Goal: Information Seeking & Learning: Learn about a topic

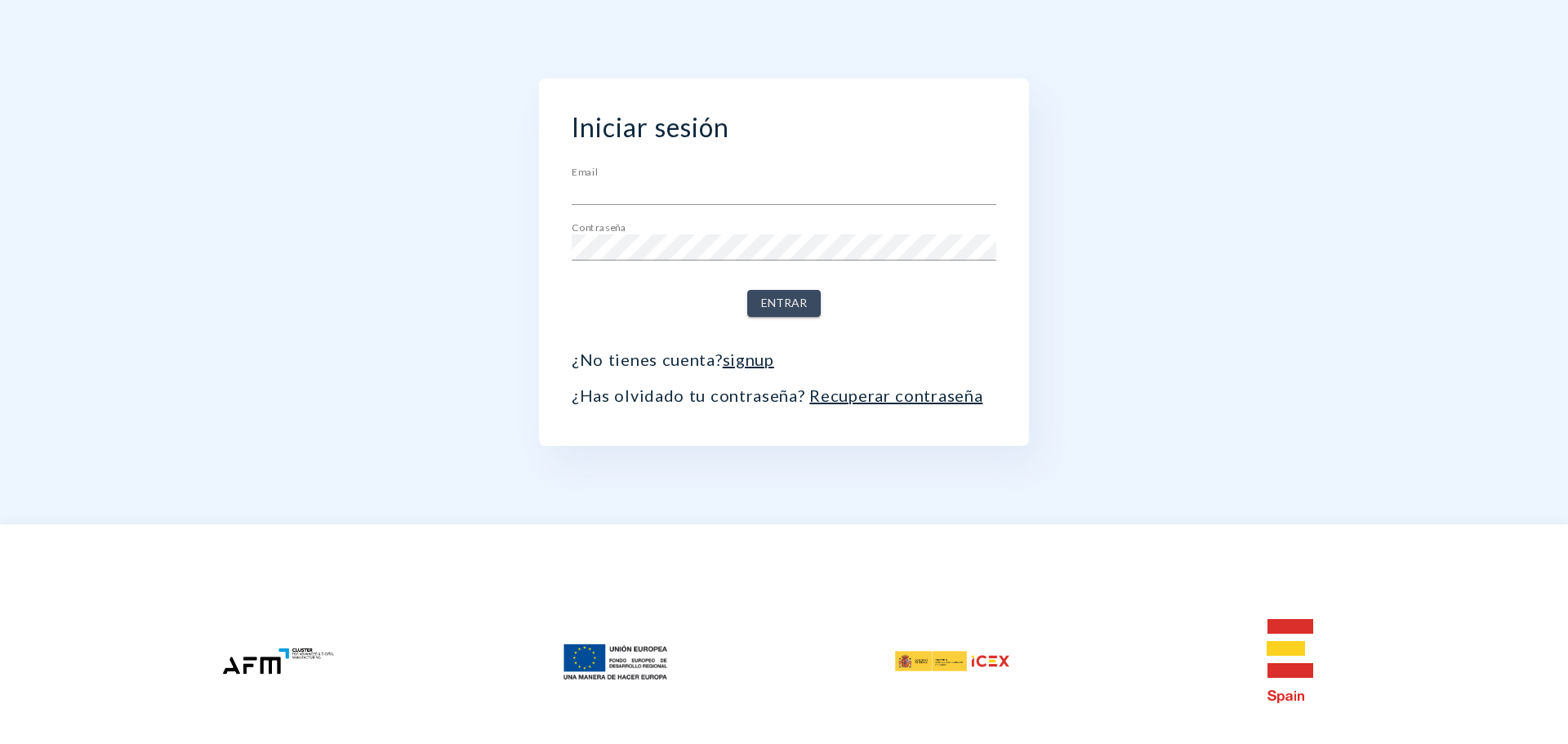
type input "[PERSON_NAME][EMAIL_ADDRESS][DOMAIN_NAME]"
click at [776, 294] on span "Entrar" at bounding box center [784, 303] width 46 height 20
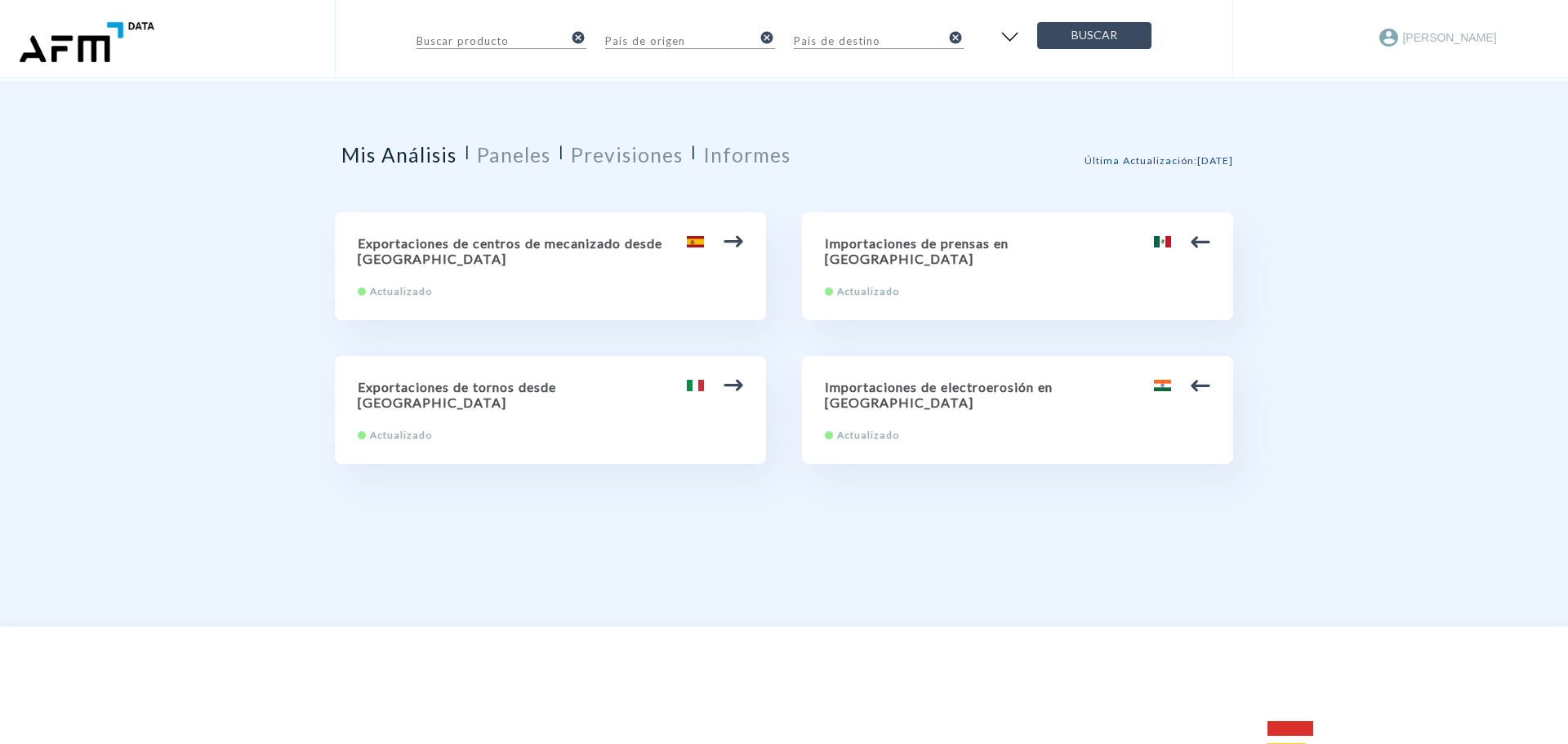
click at [574, 249] on h2 "Exportaciones de centros de mecanizado desde [GEOGRAPHIC_DATA]" at bounding box center [550, 250] width 386 height 31
type input "84.57 Centros de mecanizado, máquinas de puesto fijo y máquinas de puestos múlt…"
type input "[GEOGRAPHIC_DATA]"
click at [469, 41] on input "84.57 Centros de mecanizado, máquinas de puesto fijo y máquinas de puestos múlt…" at bounding box center [489, 39] width 147 height 19
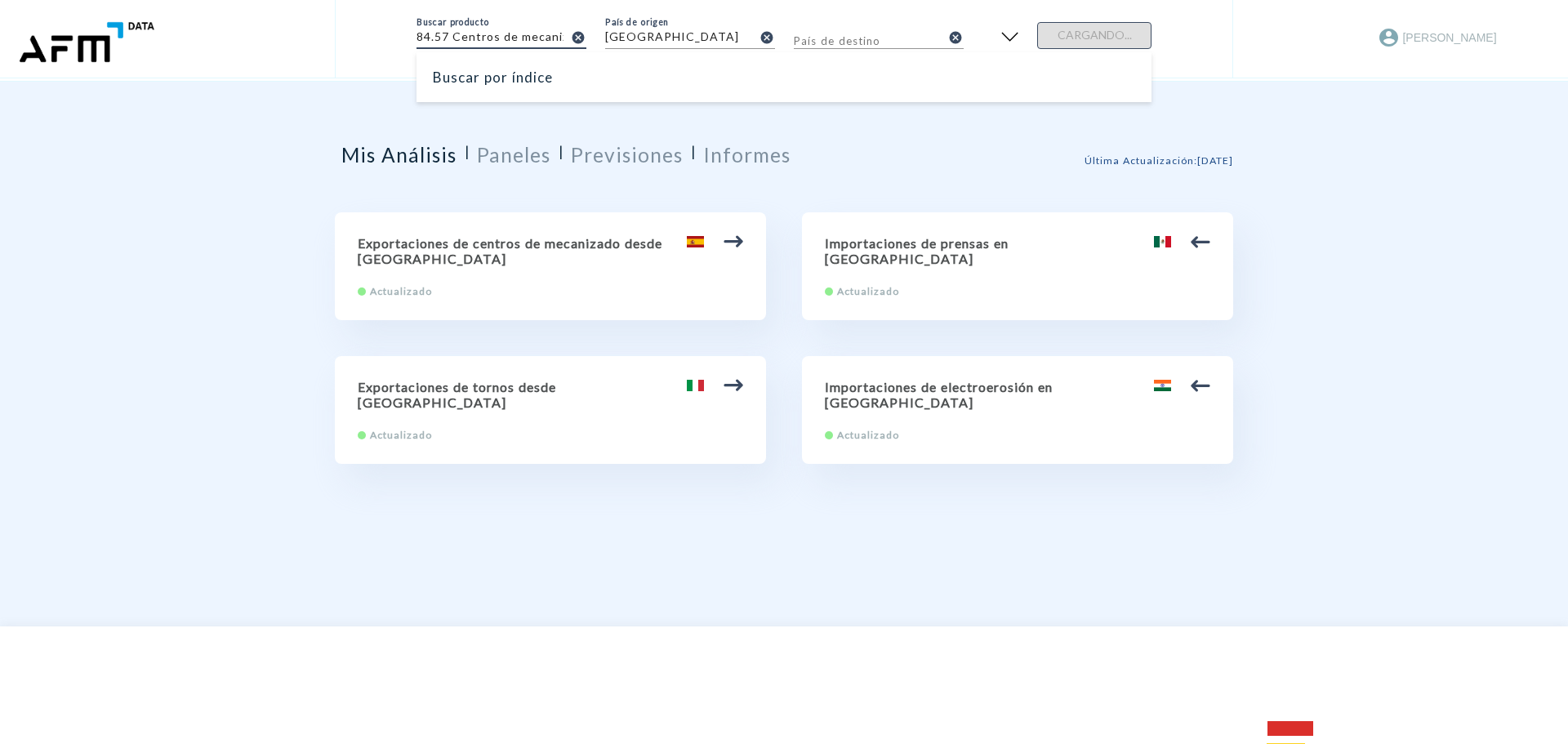
click at [832, 38] on input "text" at bounding box center [867, 39] width 147 height 19
type input "[GEOGRAPHIC_DATA]"
click at [1067, 27] on form "Buscar producto 84.57 Centros de mecanizado, máquinas de puesto fijo y máquinas…" at bounding box center [784, 33] width 735 height 33
click at [506, 158] on h2 "Paneles" at bounding box center [513, 154] width 74 height 24
click at [644, 144] on h2 "Previsiones" at bounding box center [626, 154] width 112 height 24
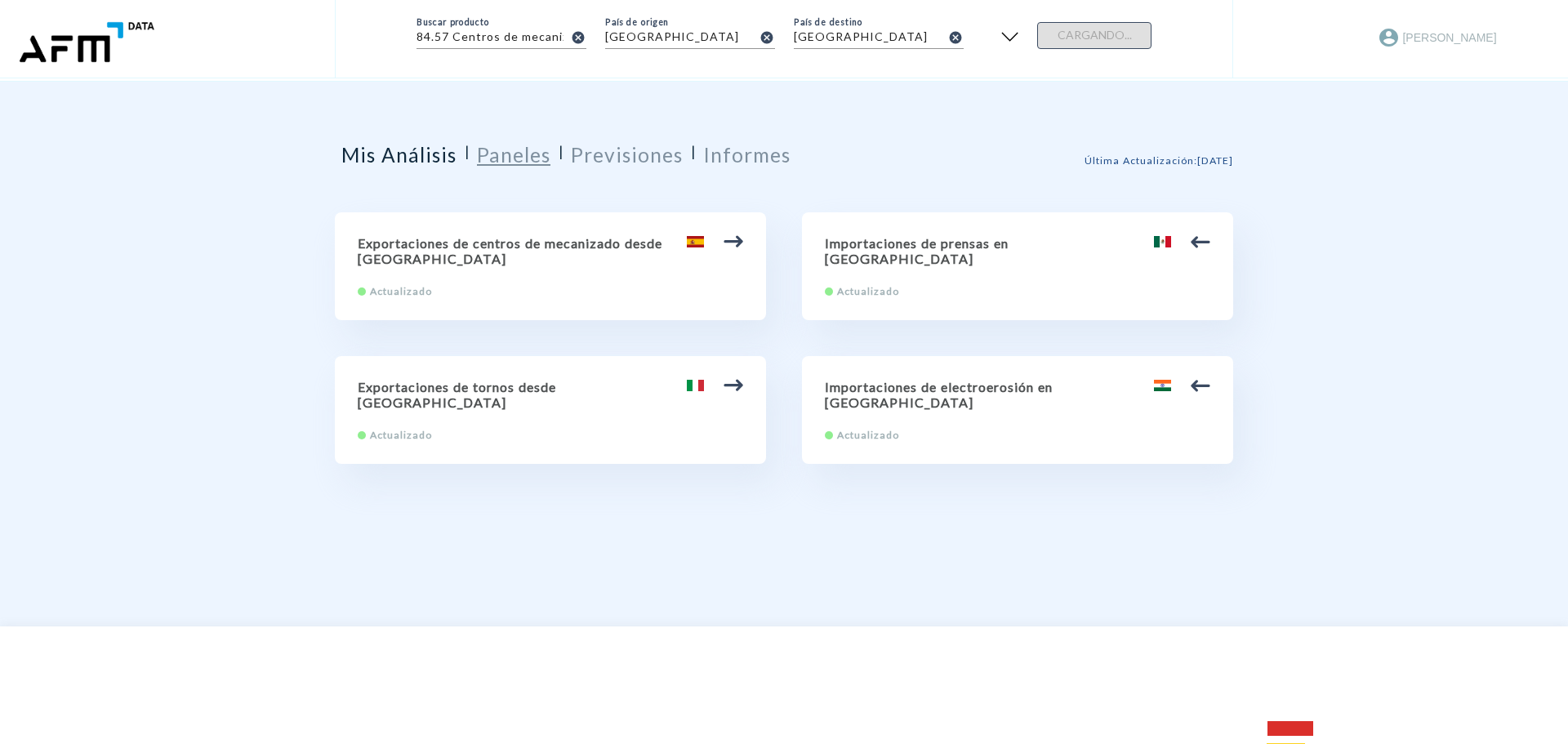
click at [547, 147] on h2 "Paneles" at bounding box center [513, 154] width 74 height 24
click at [508, 155] on h2 "Paneles" at bounding box center [513, 154] width 74 height 24
click at [613, 151] on h2 "Previsiones" at bounding box center [626, 154] width 112 height 24
click at [1228, 162] on span "Última Actualización : 10/9/2025" at bounding box center [1158, 160] width 149 height 12
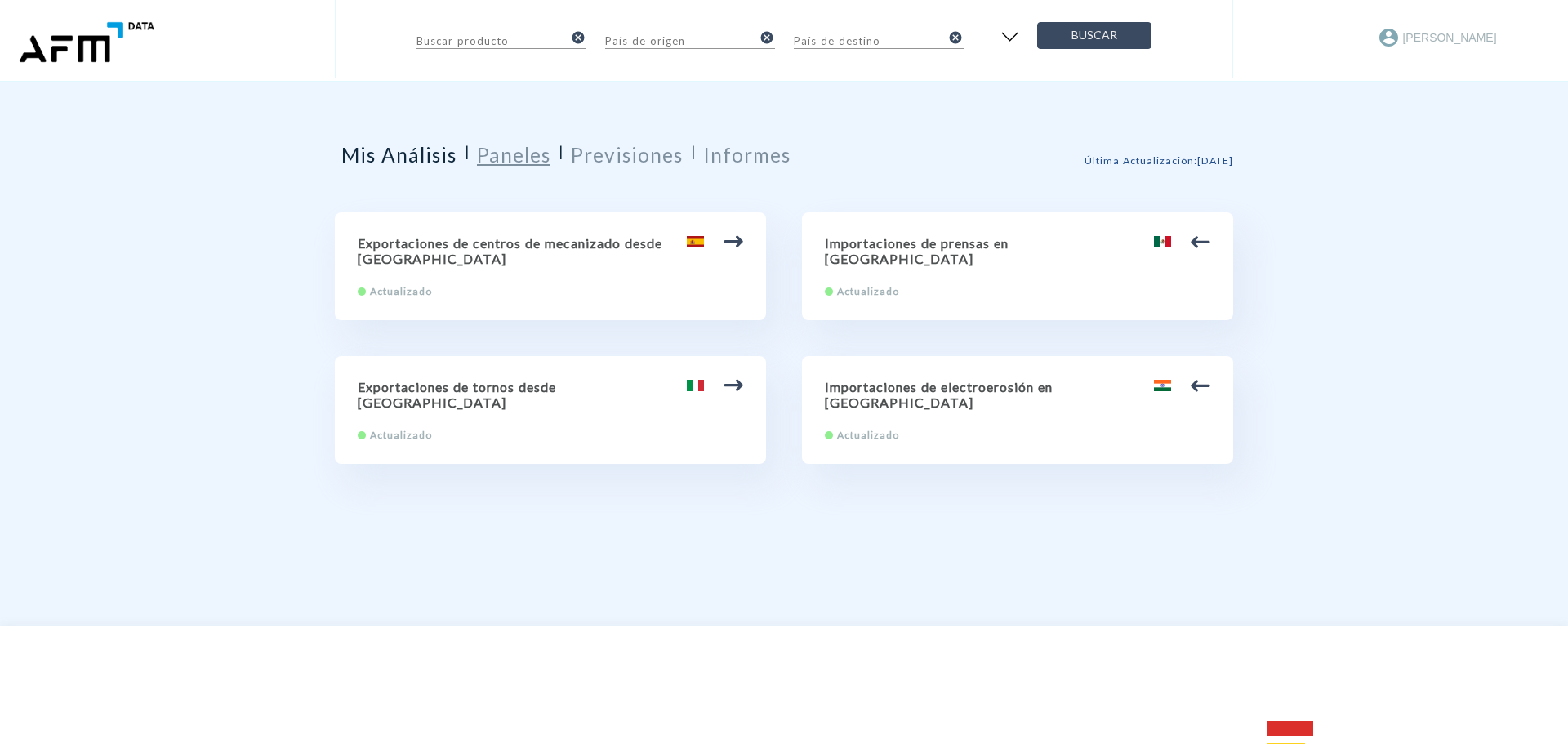
click at [531, 148] on h2 "Paneles" at bounding box center [513, 154] width 74 height 24
click at [508, 167] on div "Mis Análisis | Paneles | Previsiones | Informes" at bounding box center [567, 160] width 464 height 35
click at [506, 156] on h2 "Paneles" at bounding box center [513, 154] width 74 height 24
click at [1005, 37] on img "button" at bounding box center [1010, 37] width 27 height 25
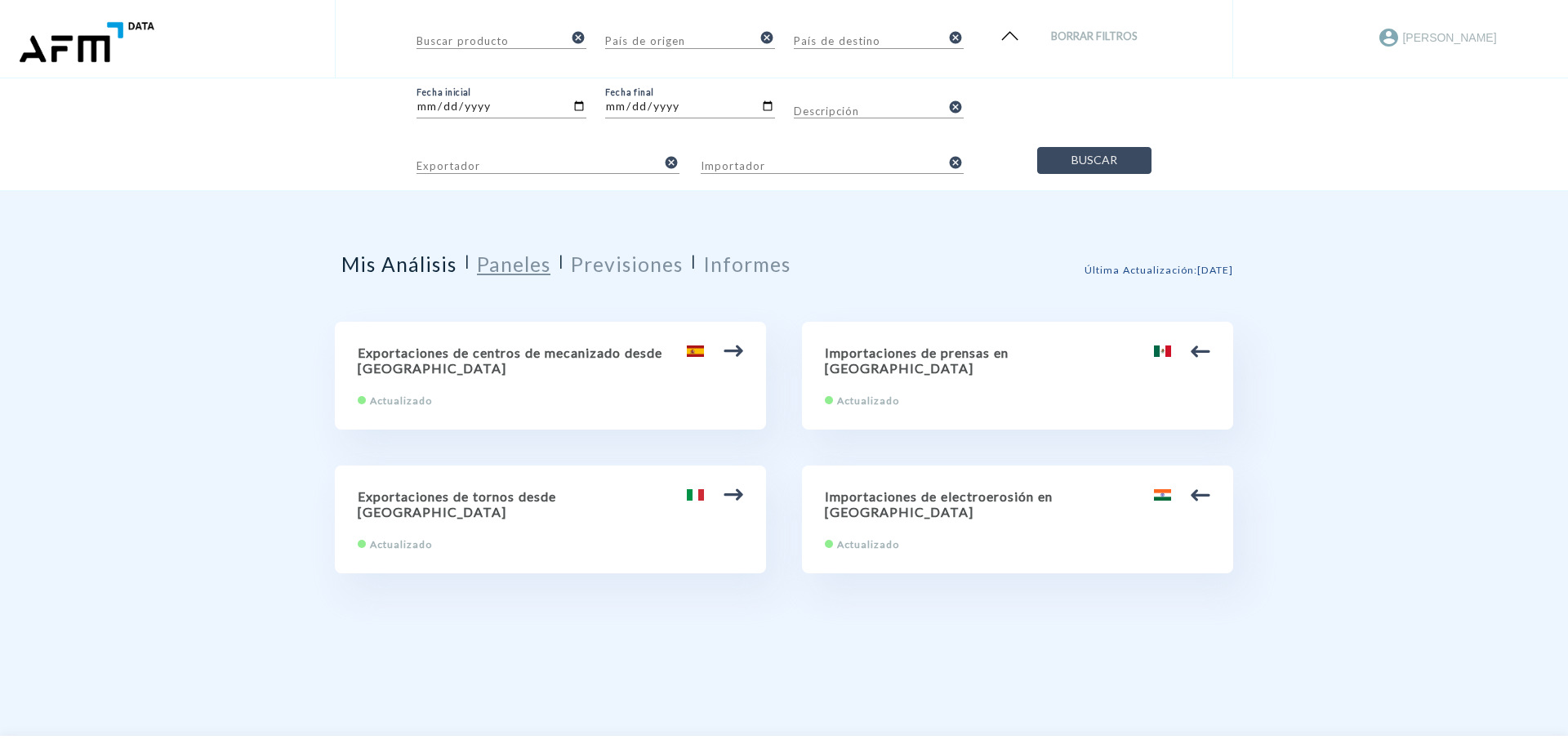
click at [518, 267] on h2 "Paneles" at bounding box center [513, 264] width 74 height 24
click at [580, 102] on input "2021-01-01" at bounding box center [501, 109] width 170 height 19
type input "2025-01-01"
click at [530, 264] on h2 "Paneles" at bounding box center [513, 264] width 74 height 24
click at [530, 263] on h2 "Paneles" at bounding box center [513, 264] width 74 height 24
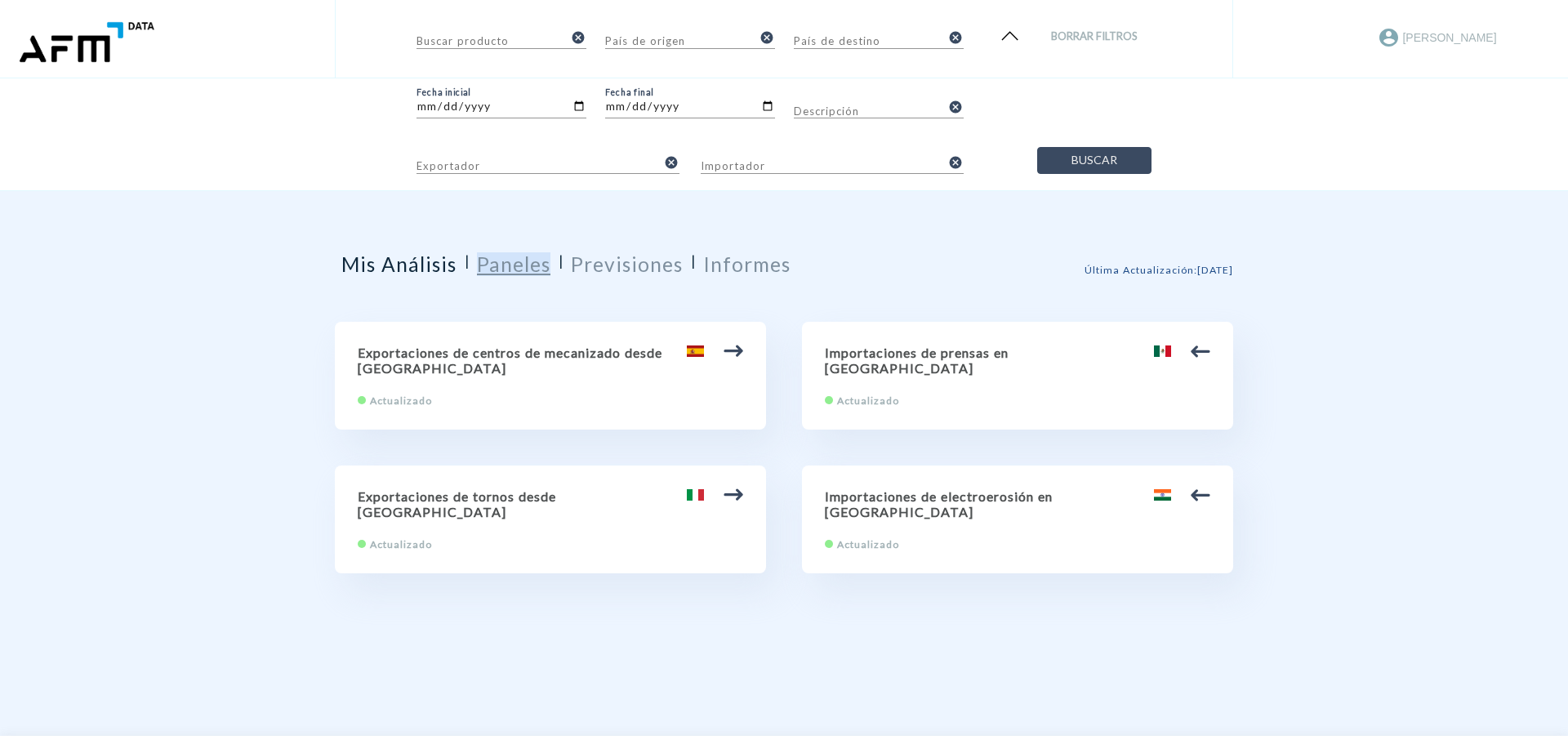
click at [530, 263] on h2 "Paneles" at bounding box center [513, 264] width 74 height 24
click at [1073, 206] on div "Mis Análisis | Paneles | Previsiones | Informes Última Actualización : 10/9/202…" at bounding box center [784, 440] width 899 height 500
click at [849, 112] on input "Descripción" at bounding box center [867, 109] width 147 height 19
click at [566, 134] on div "Exportador cancel Importador cancel" at bounding box center [690, 146] width 547 height 56
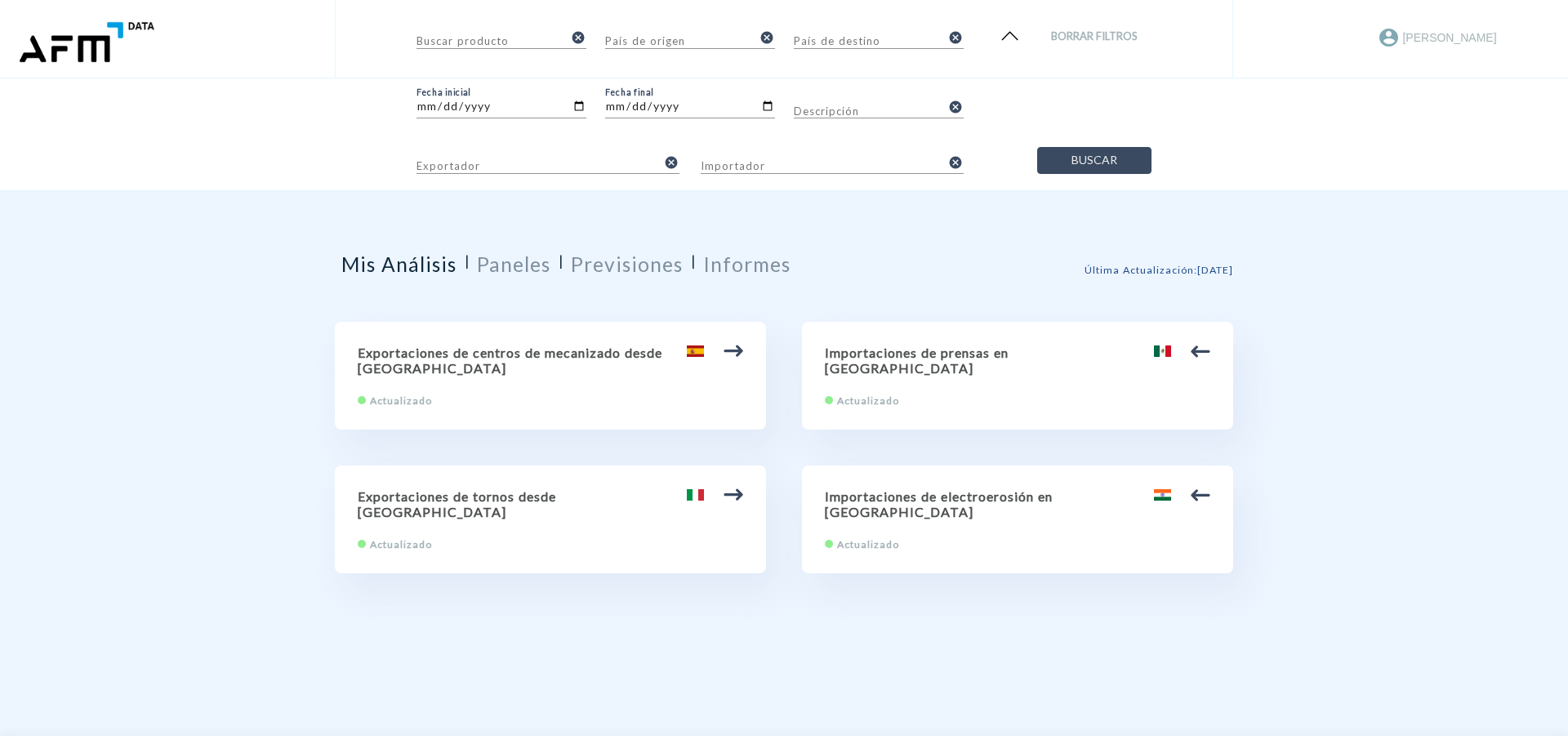
click at [591, 159] on input "Exportador" at bounding box center [536, 164] width 240 height 19
click at [245, 267] on div "Buscar producto cancel País de origen cancel País de destino cancel Borrar filt…" at bounding box center [784, 546] width 1568 height 1092
click at [63, 58] on img at bounding box center [85, 41] width 145 height 45
click at [907, 608] on div "Exportaciones de centros de mecanizado desde España Actualizado Importaciones d…" at bounding box center [784, 465] width 899 height 288
click at [247, 430] on div "Buscar producto cancel País de origen cancel País de destino cancel Borrar filt…" at bounding box center [784, 546] width 1568 height 1092
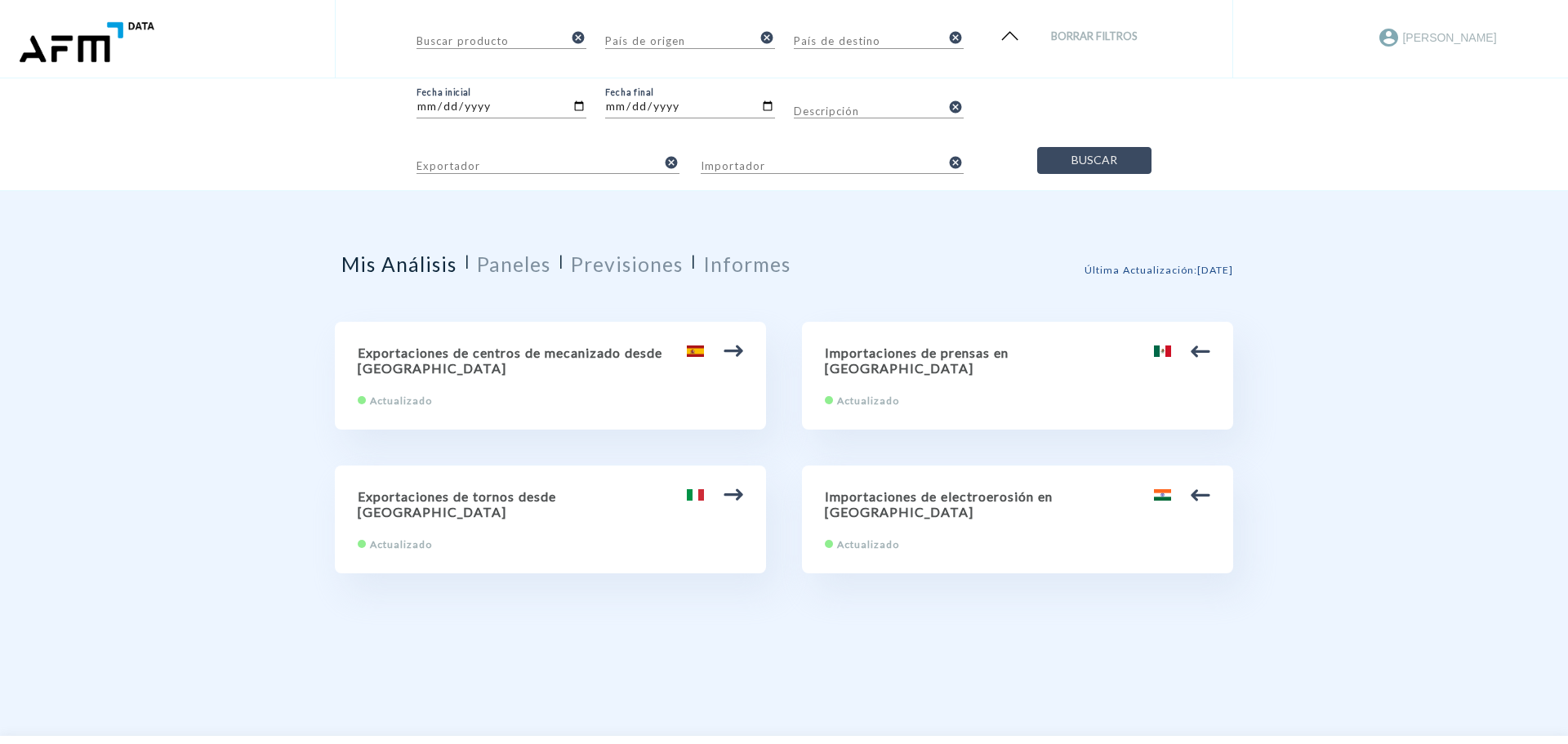
click at [238, 115] on header "Buscar producto cancel País de origen cancel País de destino cancel Borrar filt…" at bounding box center [784, 95] width 1568 height 191
